Goal: Information Seeking & Learning: Learn about a topic

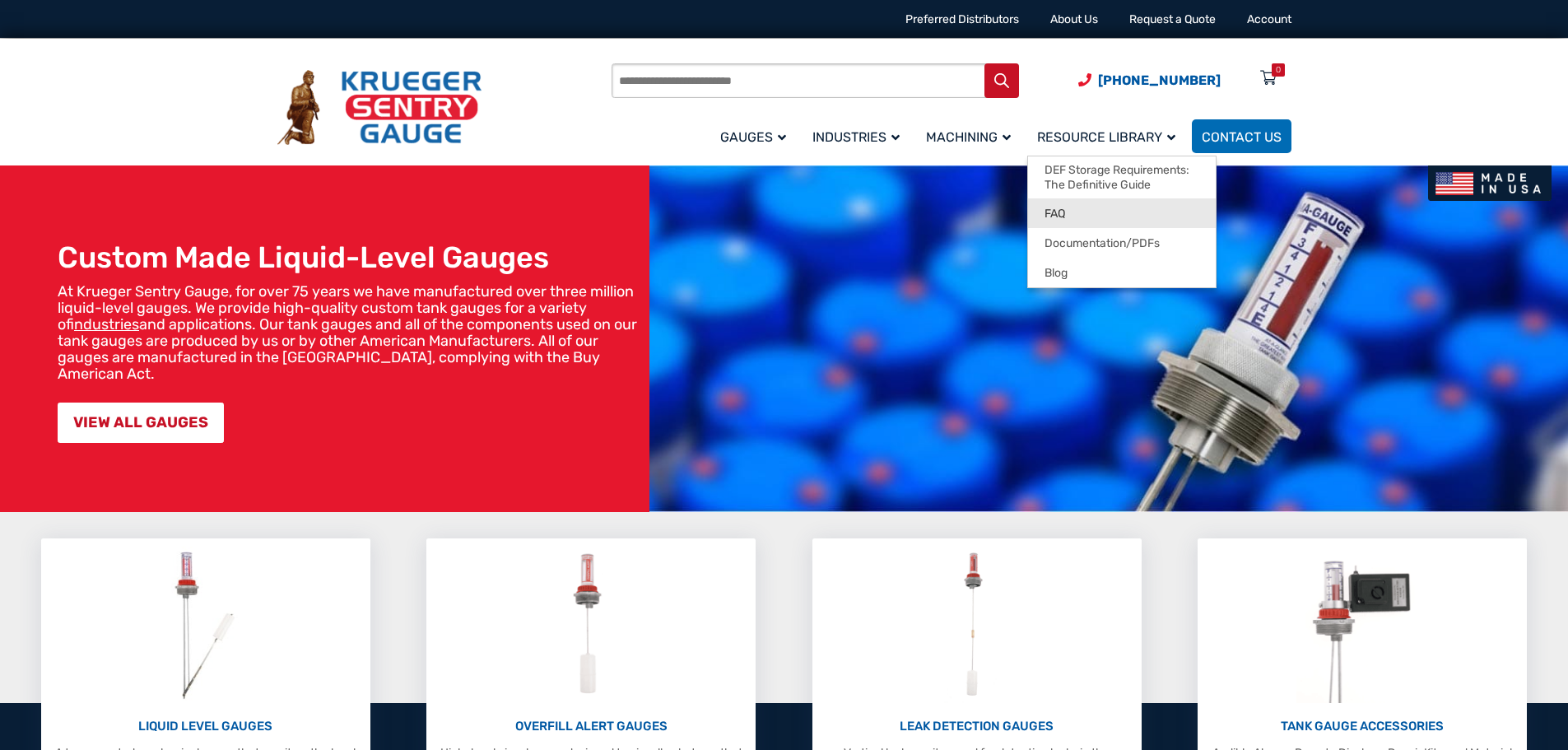
click at [1098, 218] on link "FAQ" at bounding box center [1122, 213] width 188 height 29
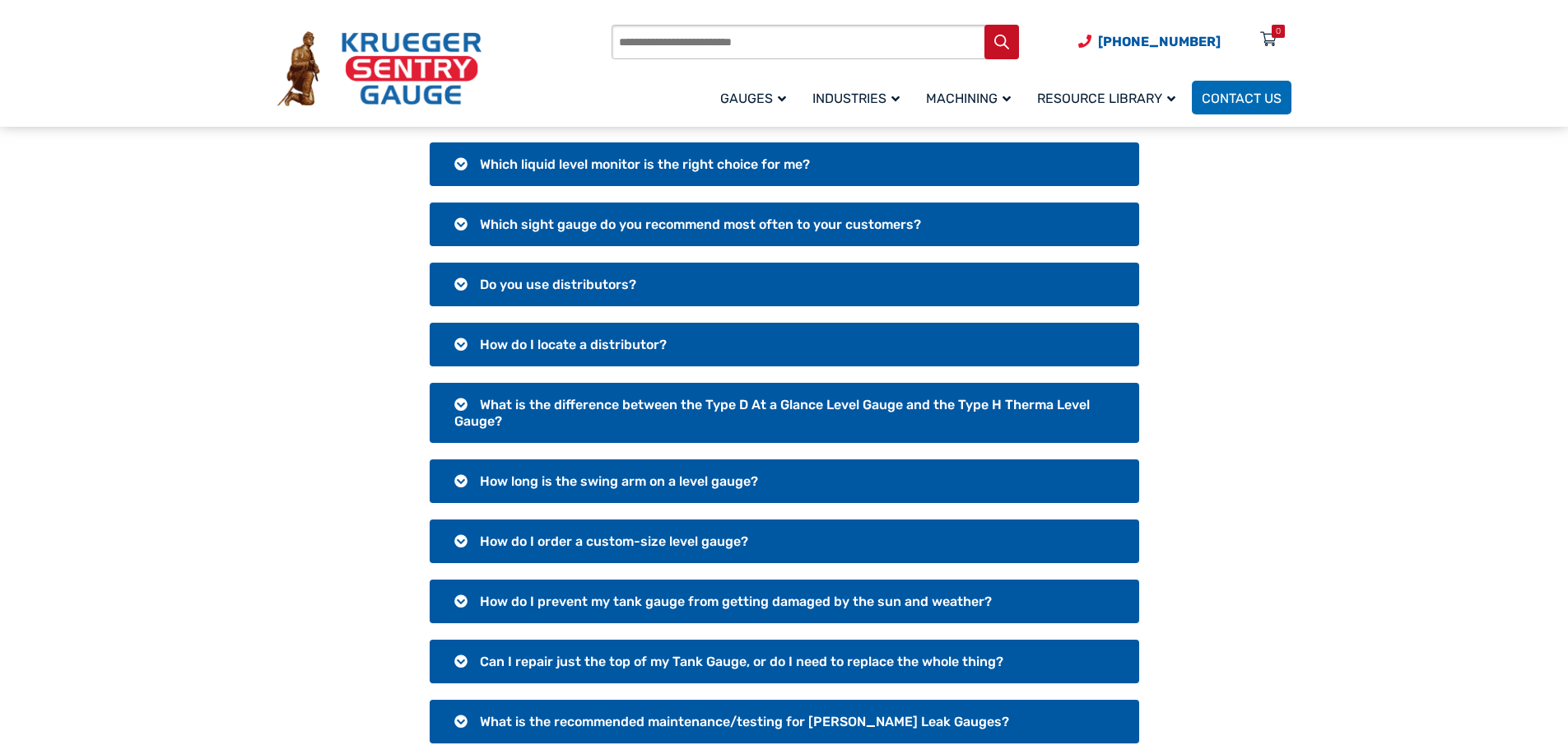
scroll to position [247, 0]
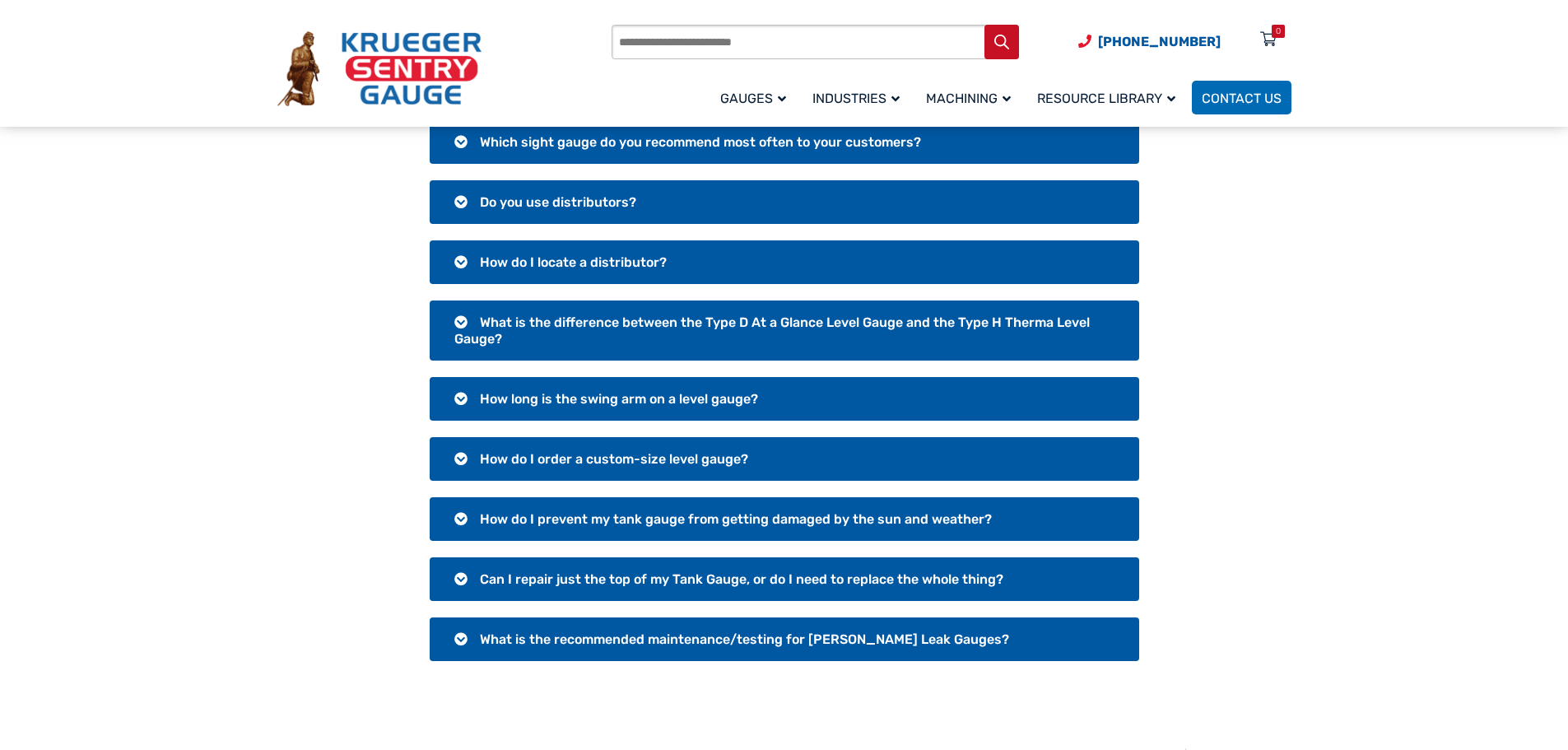
click at [725, 403] on span "How long is the swing arm on a level gauge?" at bounding box center [619, 399] width 278 height 16
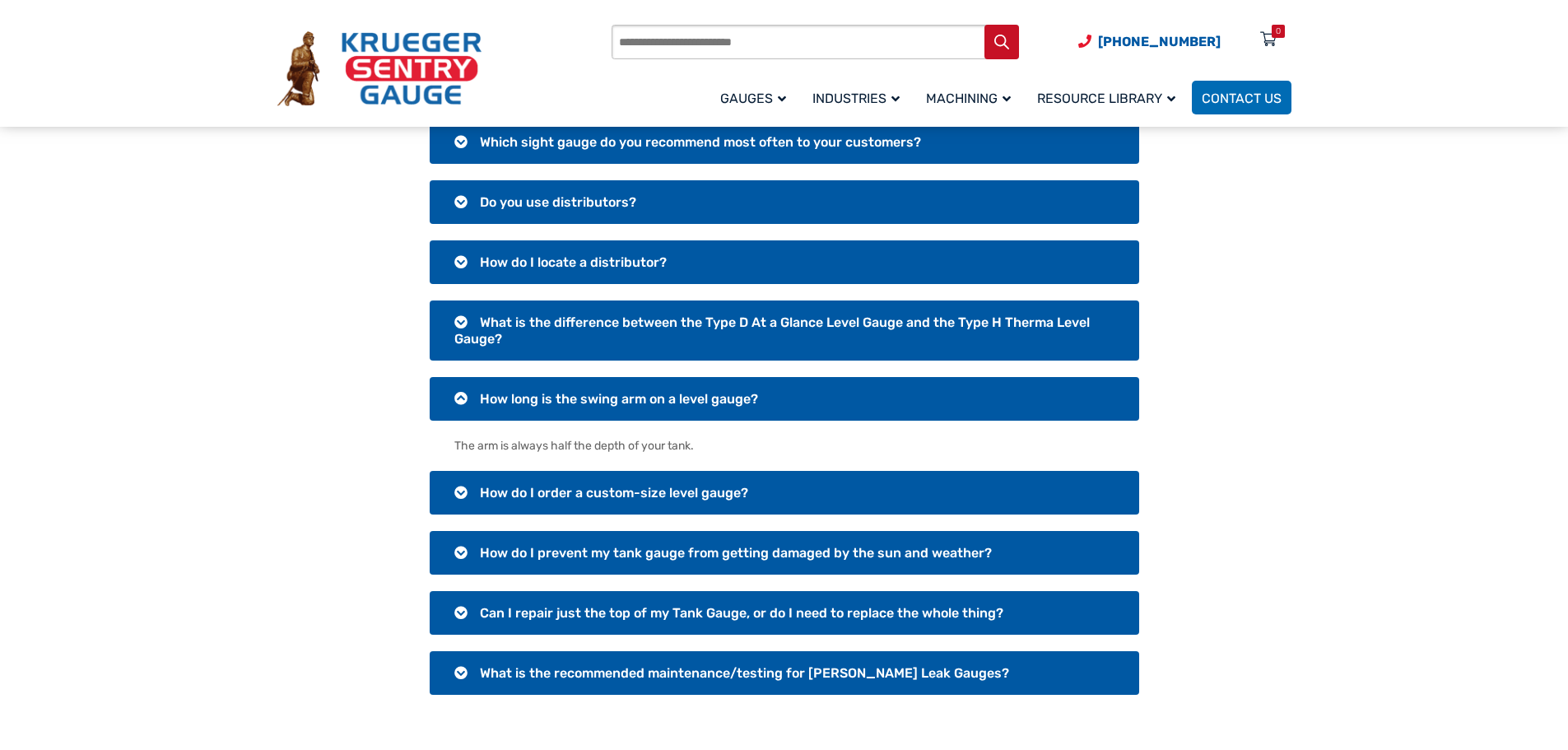
click at [724, 399] on span "How long is the swing arm on a level gauge?" at bounding box center [619, 399] width 278 height 16
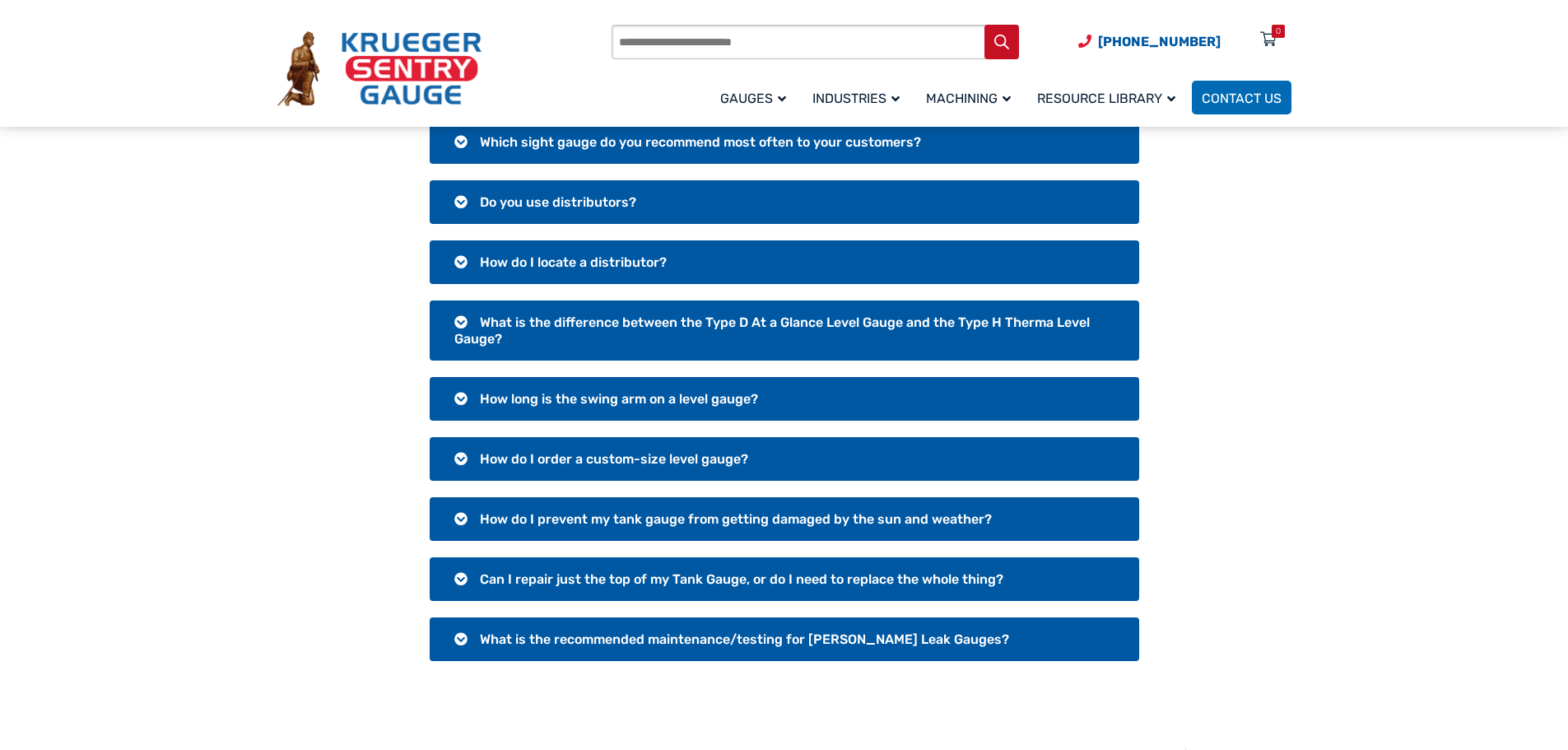
click at [707, 516] on span "How do I prevent my tank gauge from getting damaged by the sun and weather?" at bounding box center [736, 519] width 512 height 16
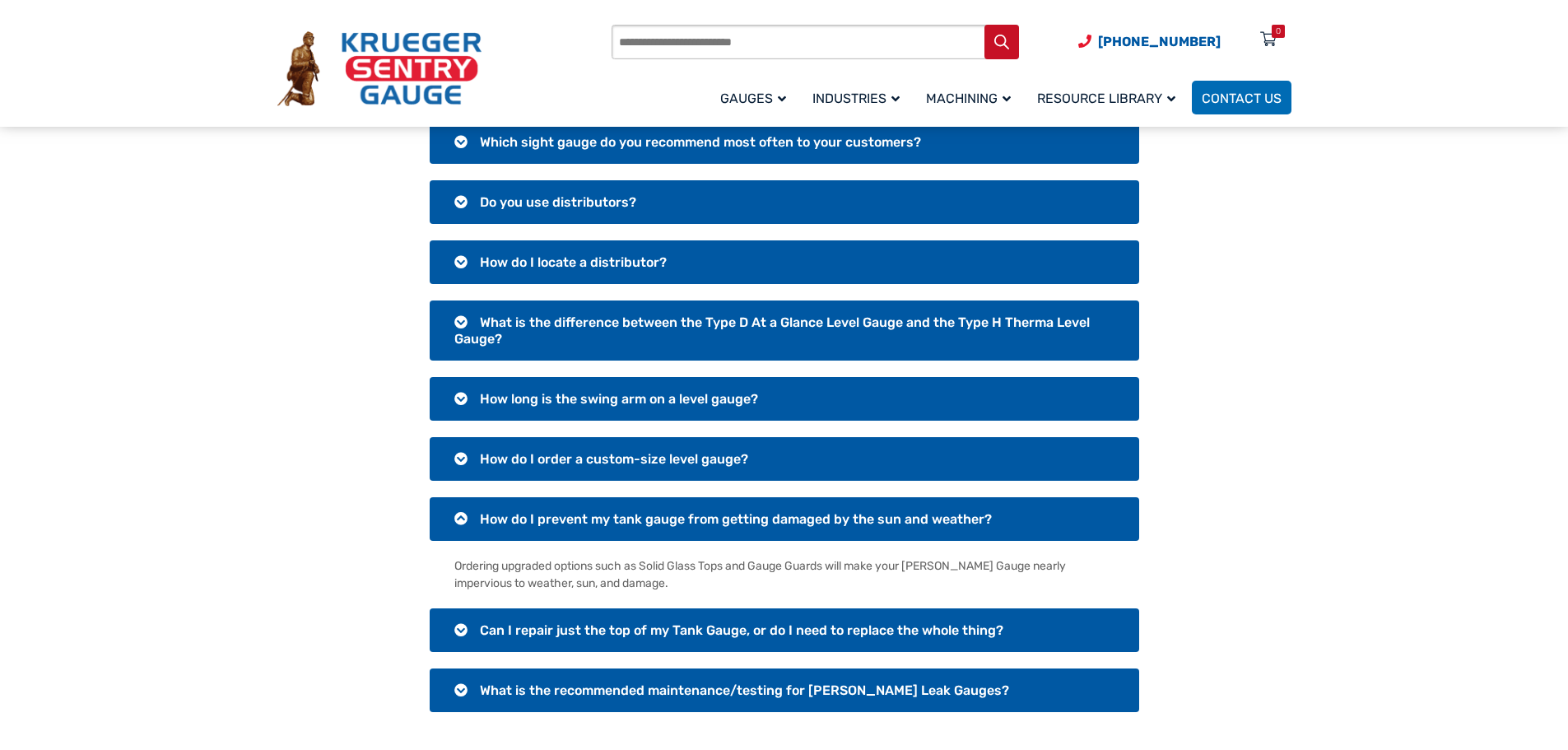
click at [706, 516] on span "How do I prevent my tank gauge from getting damaged by the sun and weather?" at bounding box center [736, 519] width 512 height 16
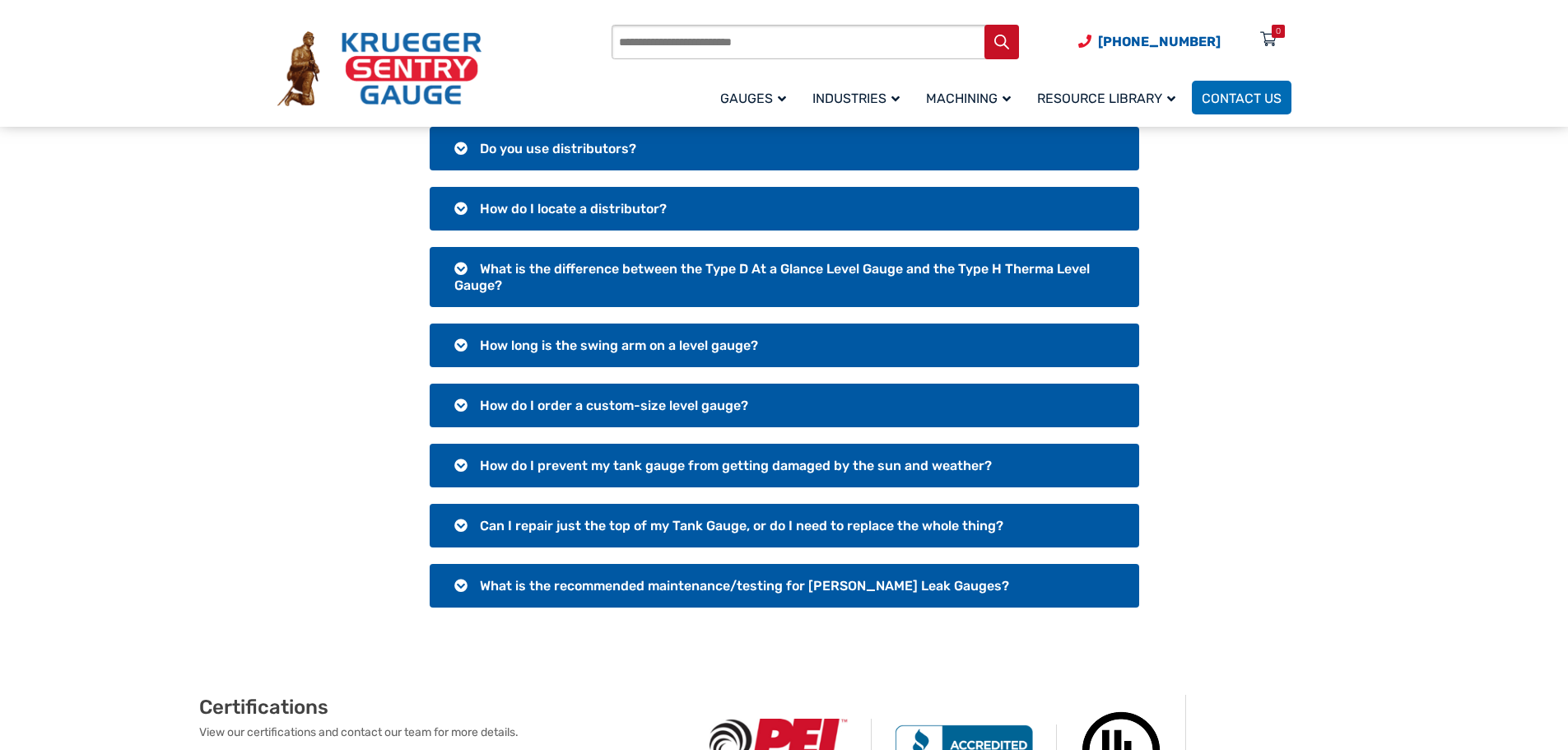
scroll to position [329, 0]
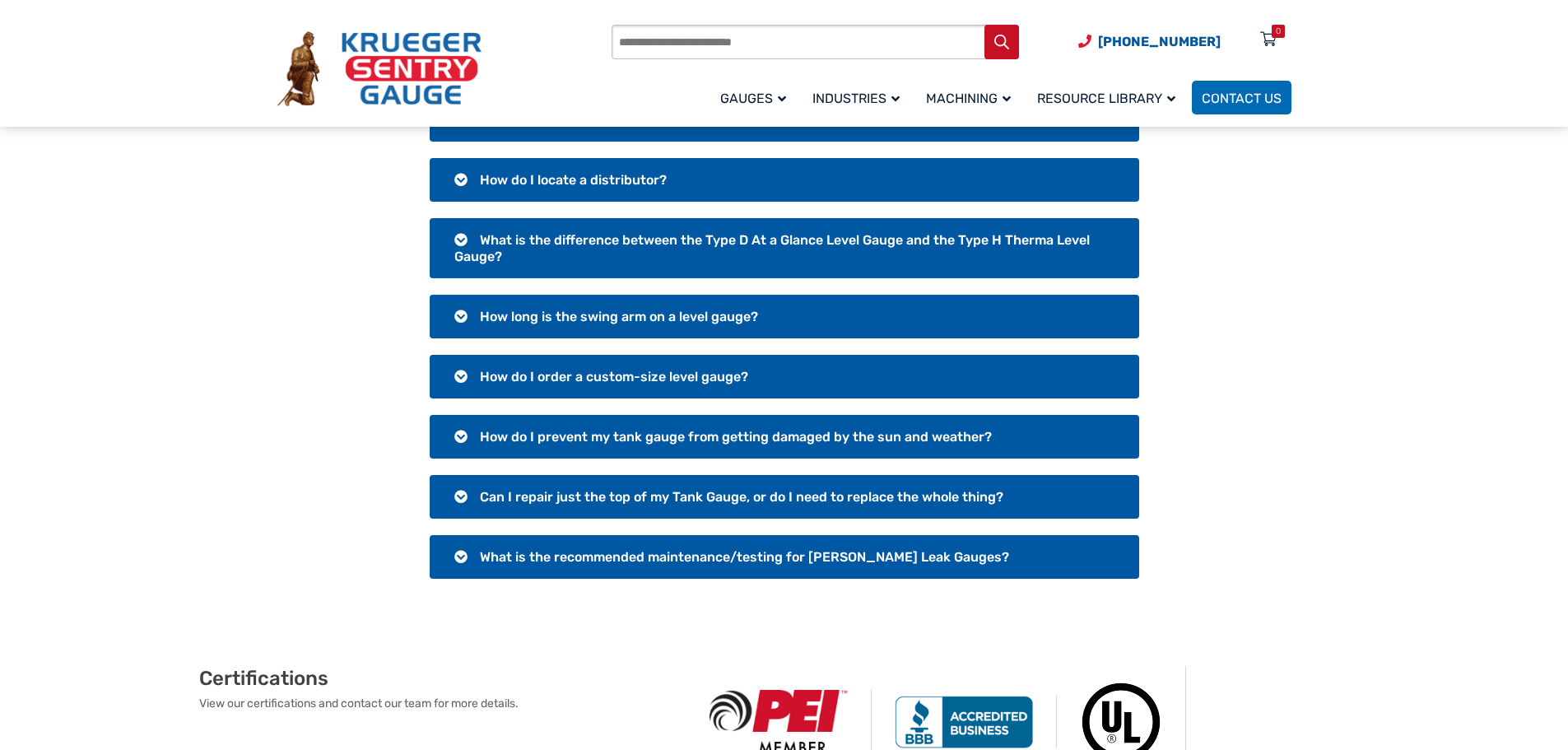
click at [709, 499] on span "Can I repair just the top of my Tank Gauge, or do I need to replace the whole t…" at bounding box center [741, 497] width 523 height 16
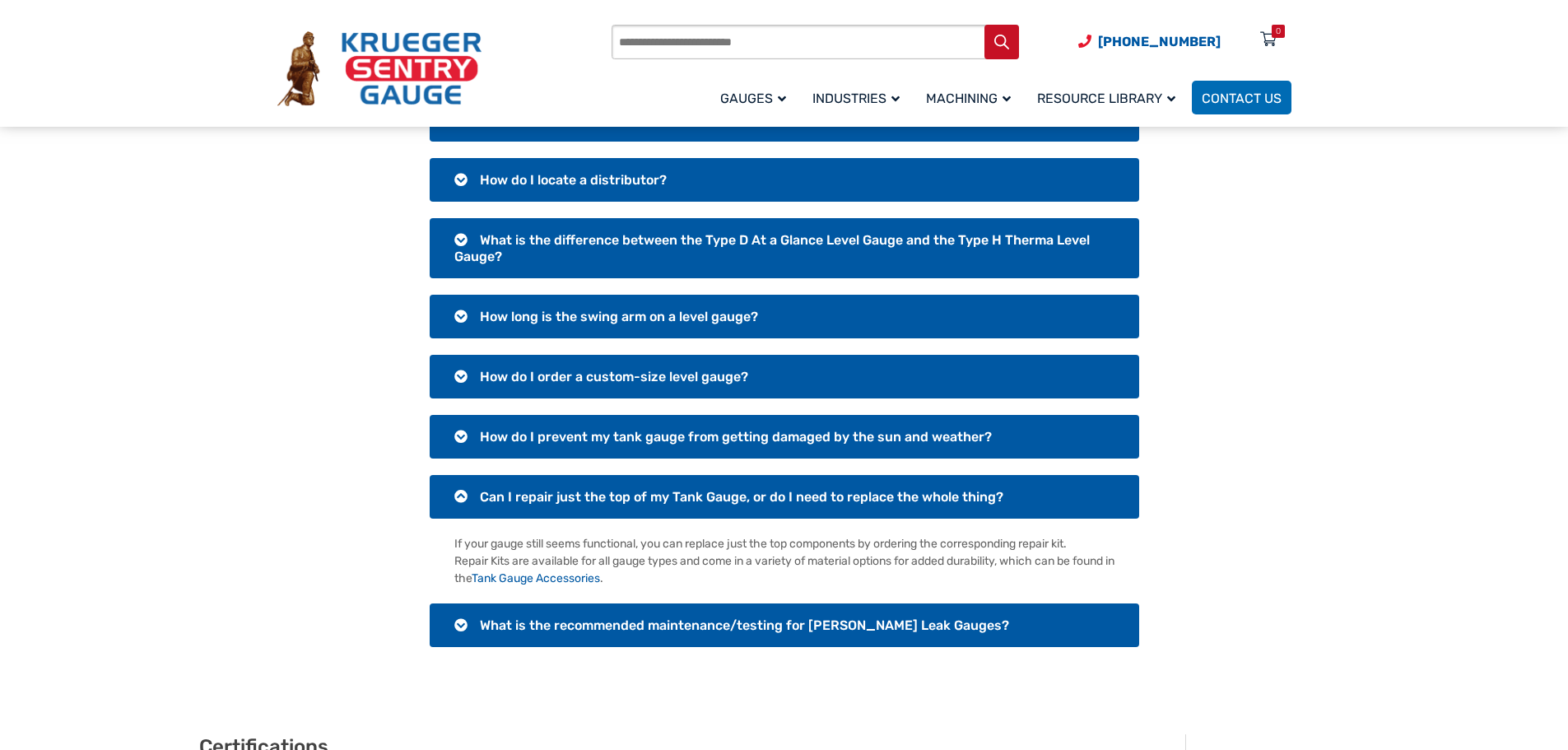
click at [712, 493] on span "Can I repair just the top of my Tank Gauge, or do I need to replace the whole t…" at bounding box center [741, 497] width 523 height 16
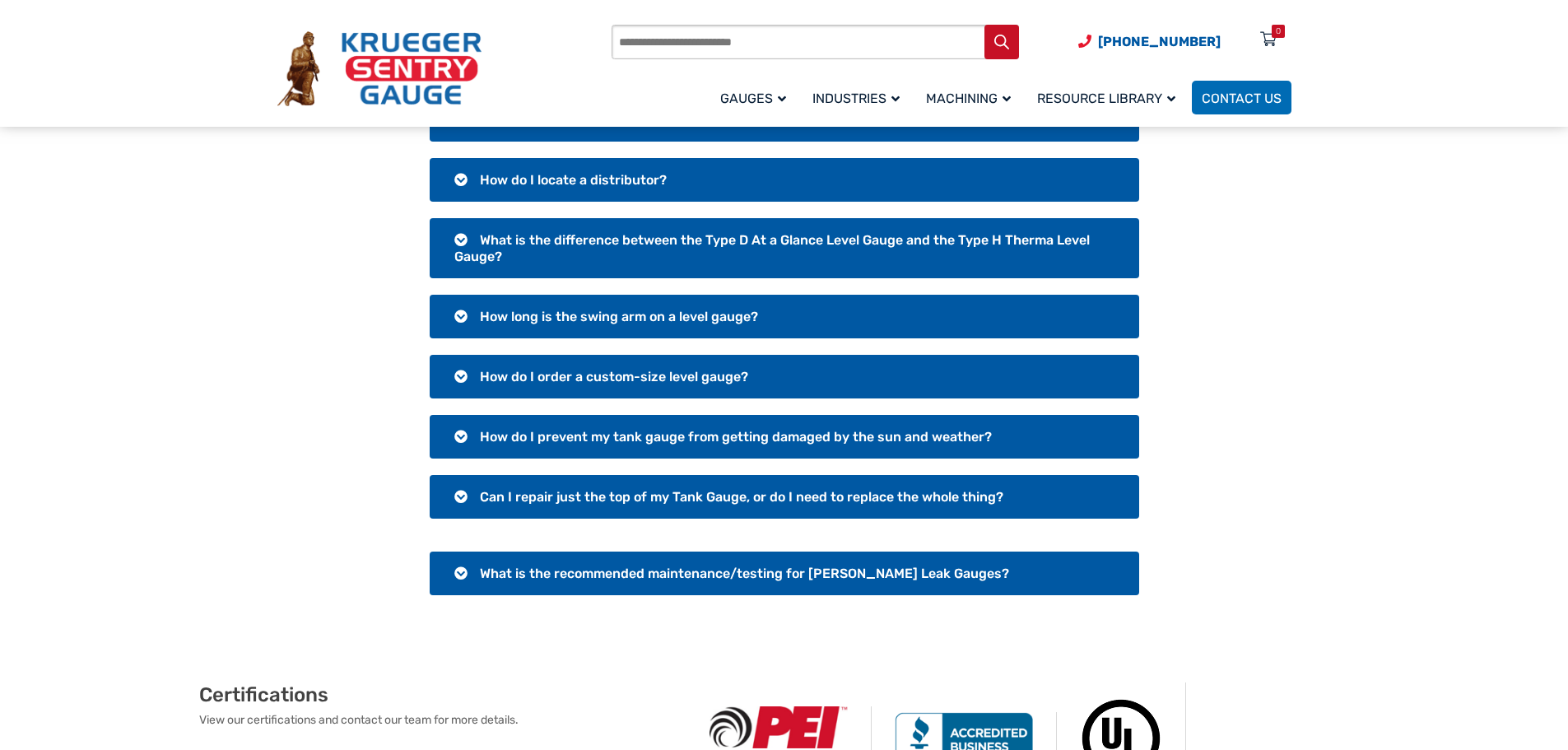
click at [704, 587] on div "What do we use as a part number? At Krueger Sentry, we don’t use classic part n…" at bounding box center [784, 278] width 749 height 719
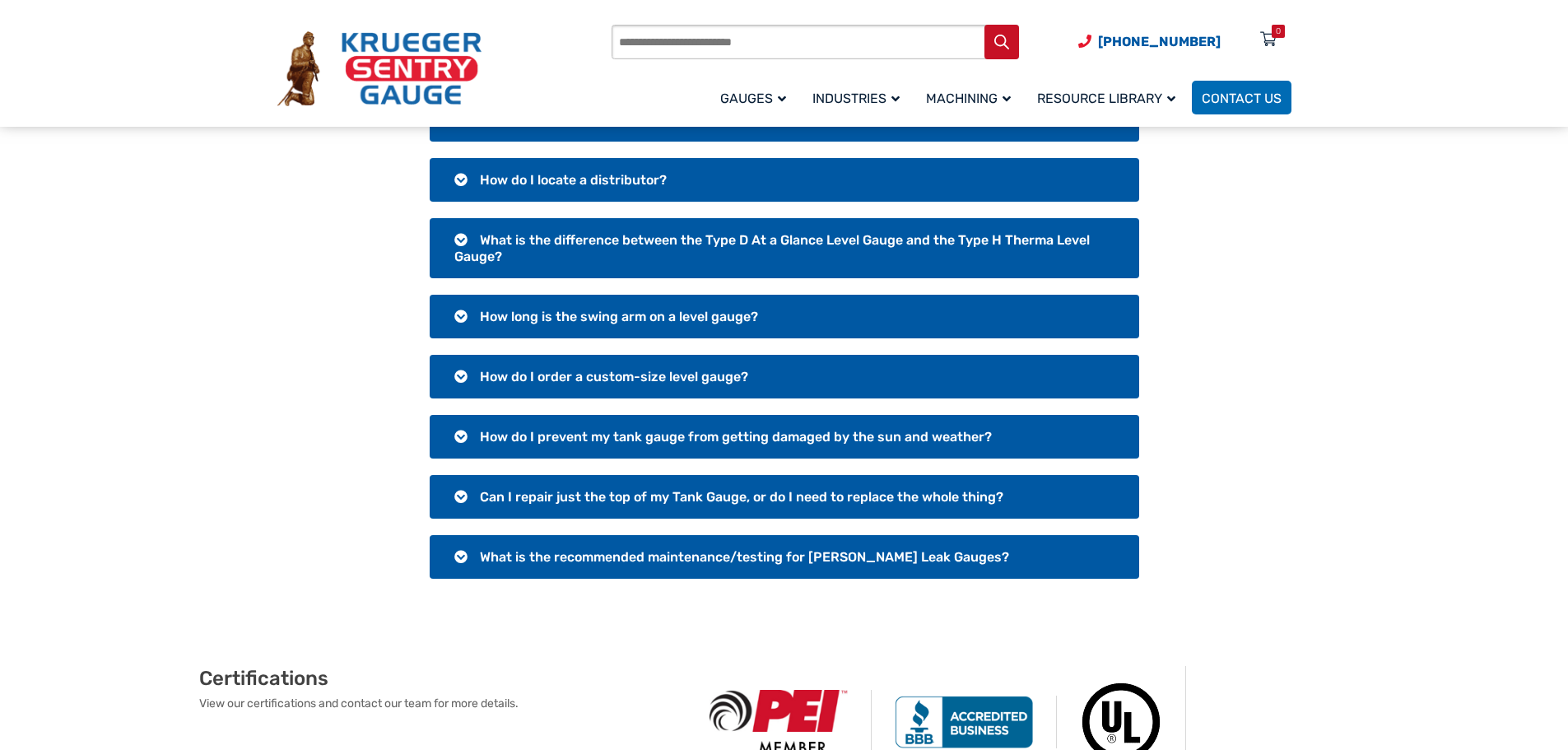
click at [703, 561] on span "What is the recommended maintenance/testing for Krueger Leak Gauges?" at bounding box center [745, 557] width 529 height 16
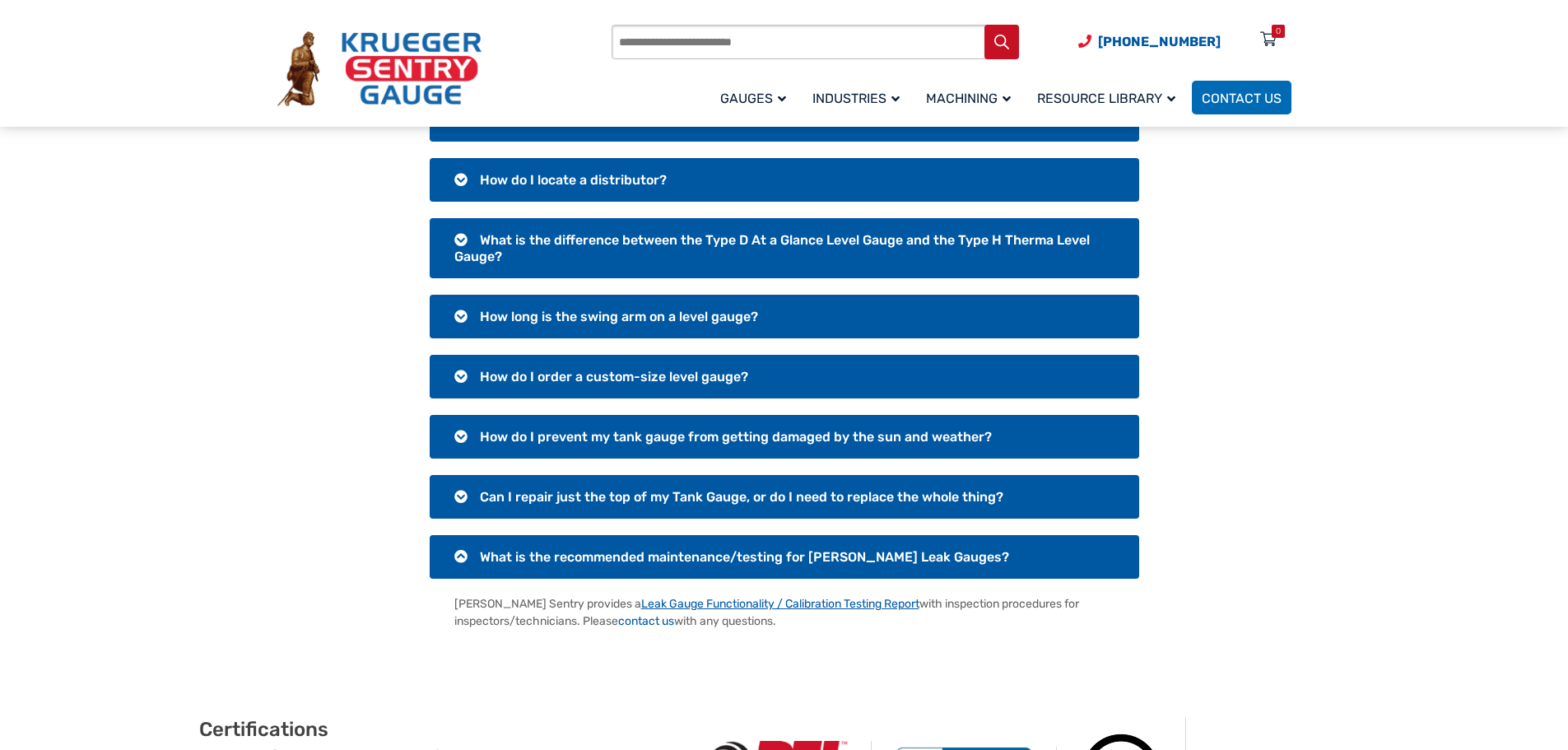
click at [791, 603] on link "Leak Gauge Functionality / Calibration Testing Report" at bounding box center [780, 603] width 278 height 14
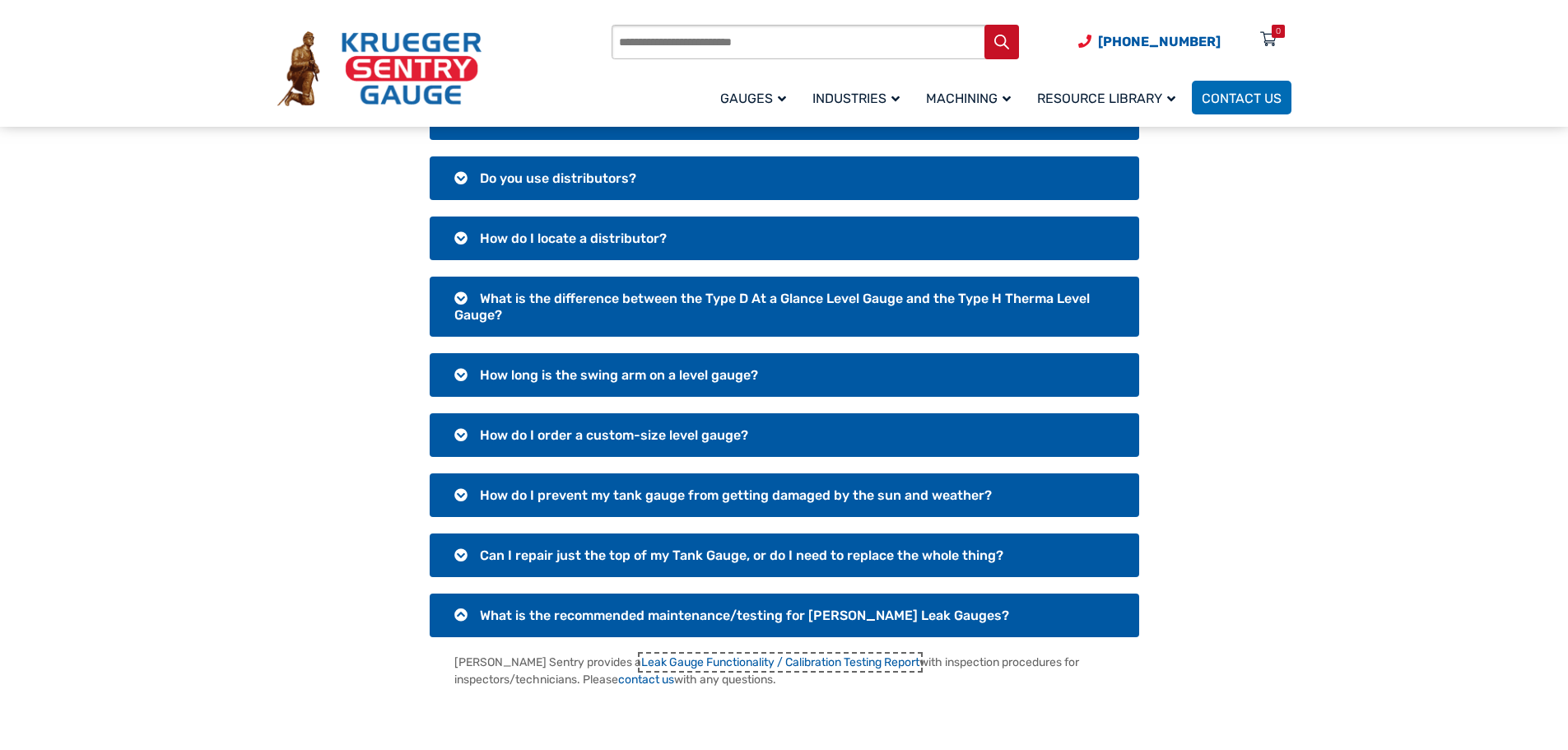
scroll to position [0, 0]
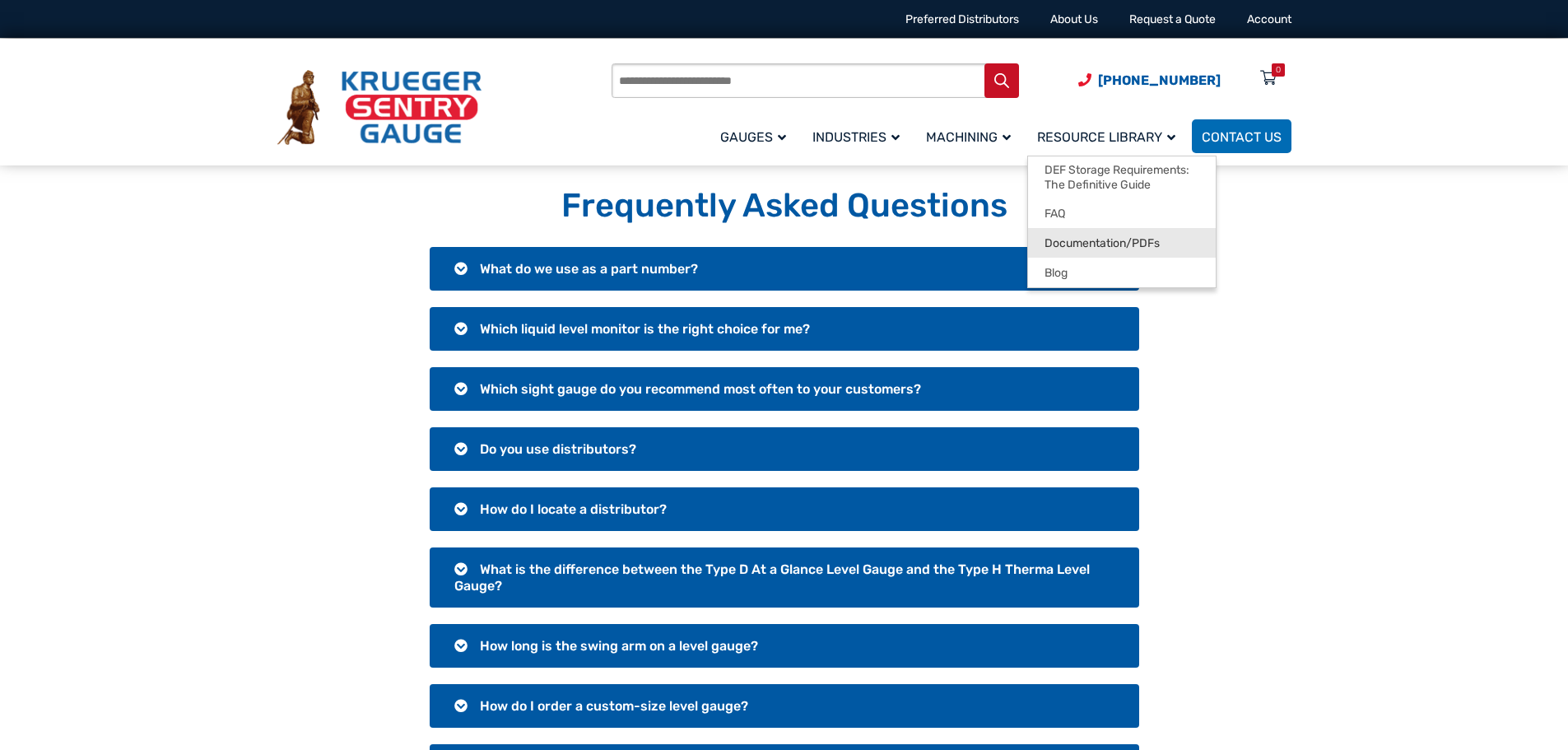
click at [1097, 247] on span "Documentation/PDFs" at bounding box center [1103, 243] width 116 height 15
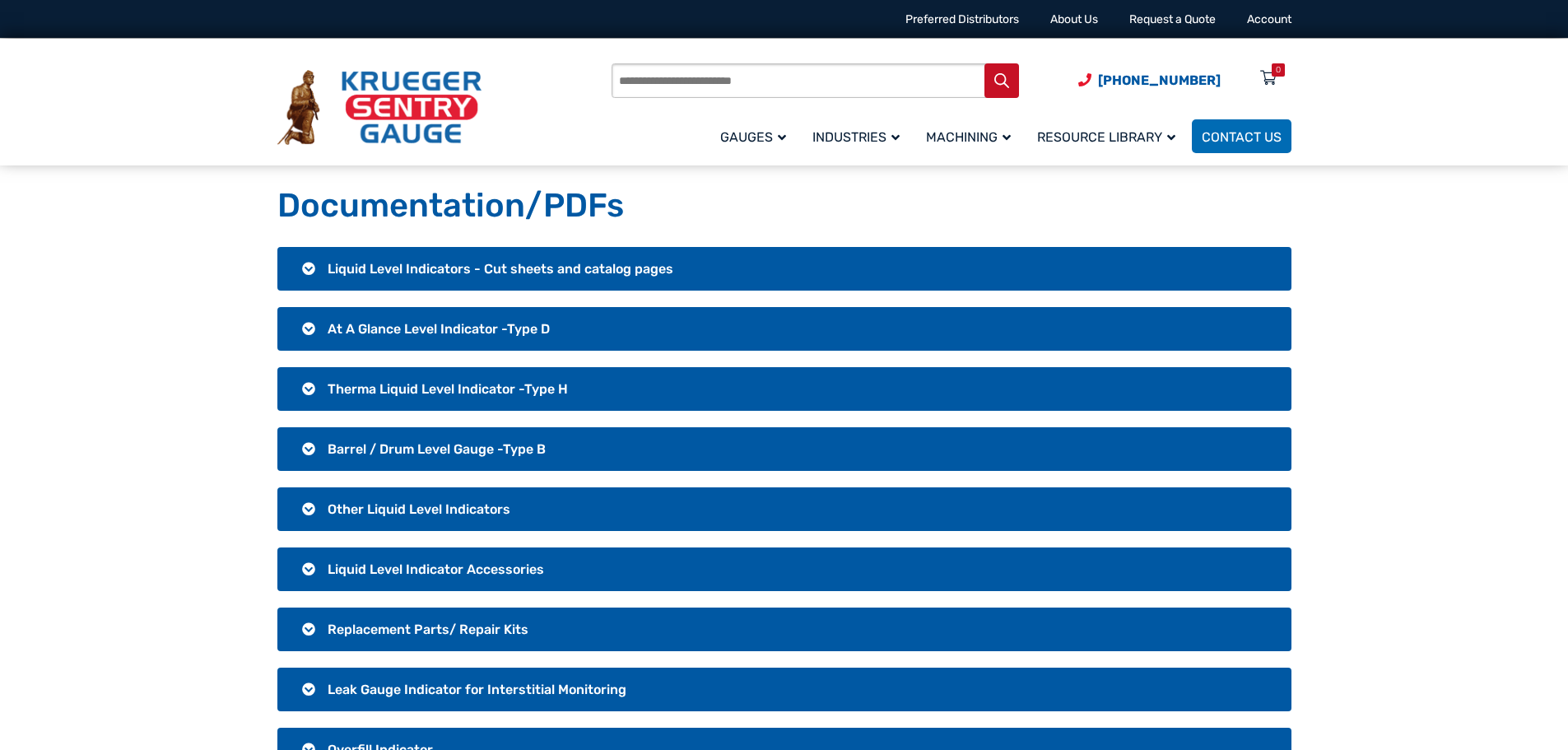
click at [482, 253] on h3 "Liquid Level Indicators - Cut sheets and catalog pages" at bounding box center [784, 268] width 1014 height 44
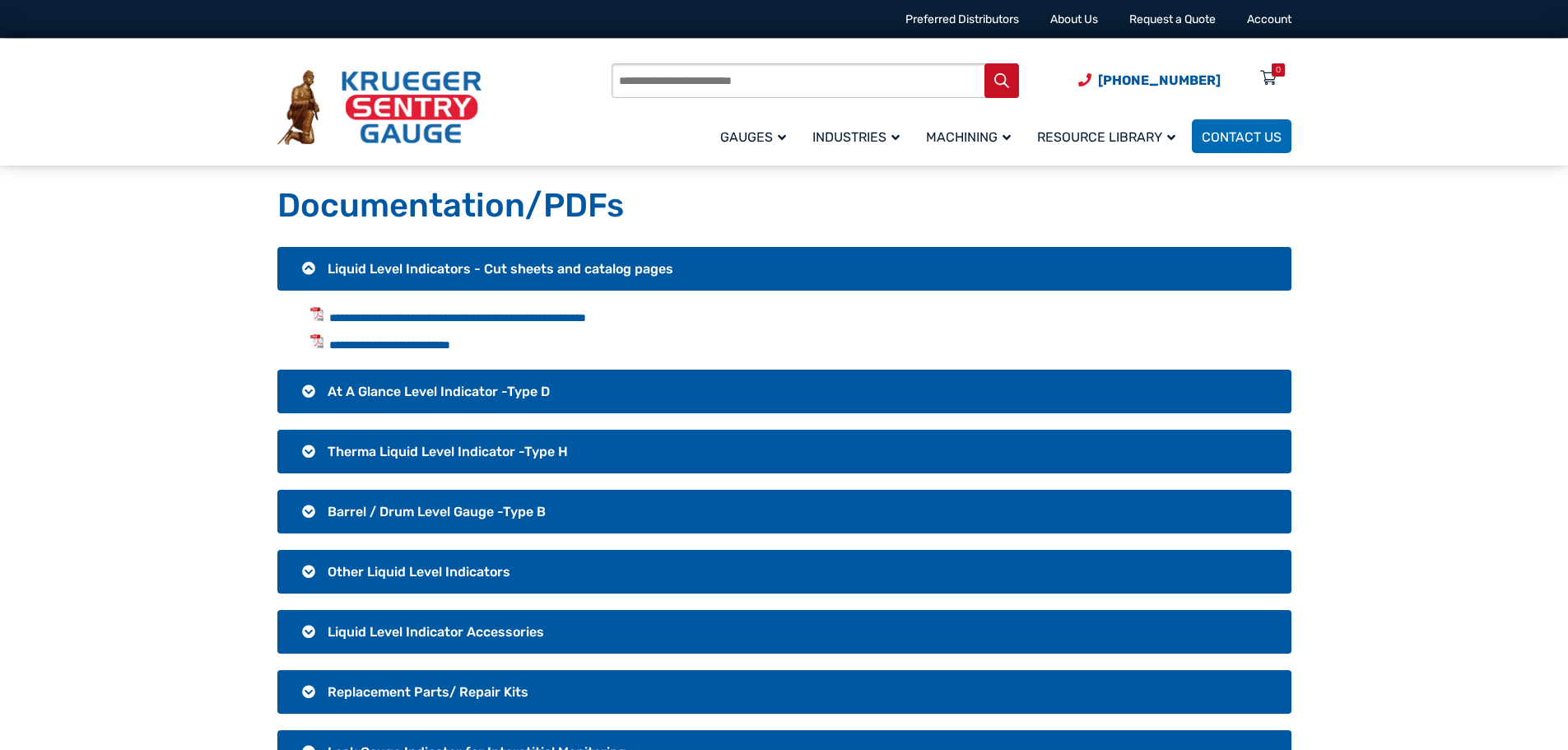
click at [481, 259] on h3 "Liquid Level Indicators - Cut sheets and catalog pages" at bounding box center [784, 268] width 1014 height 44
